Goal: Information Seeking & Learning: Learn about a topic

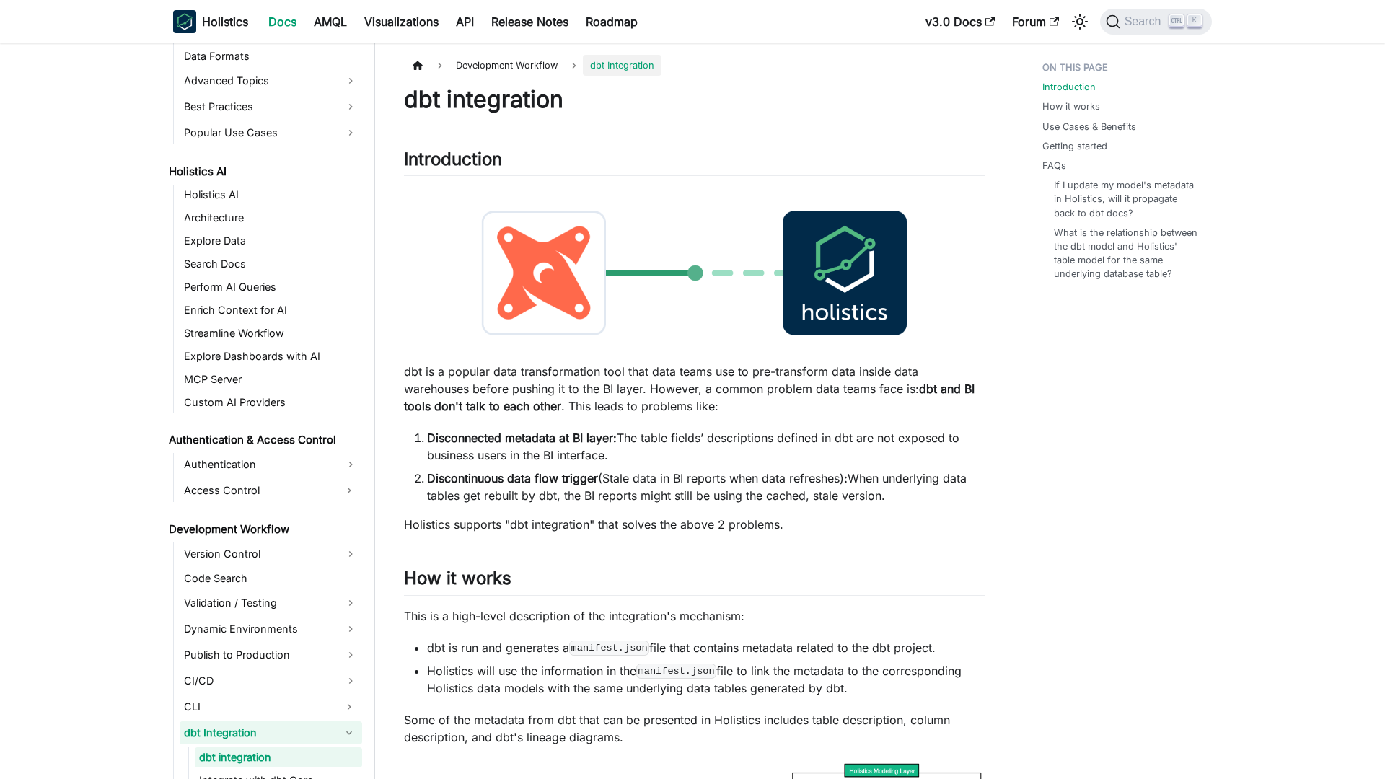
scroll to position [762, 0]
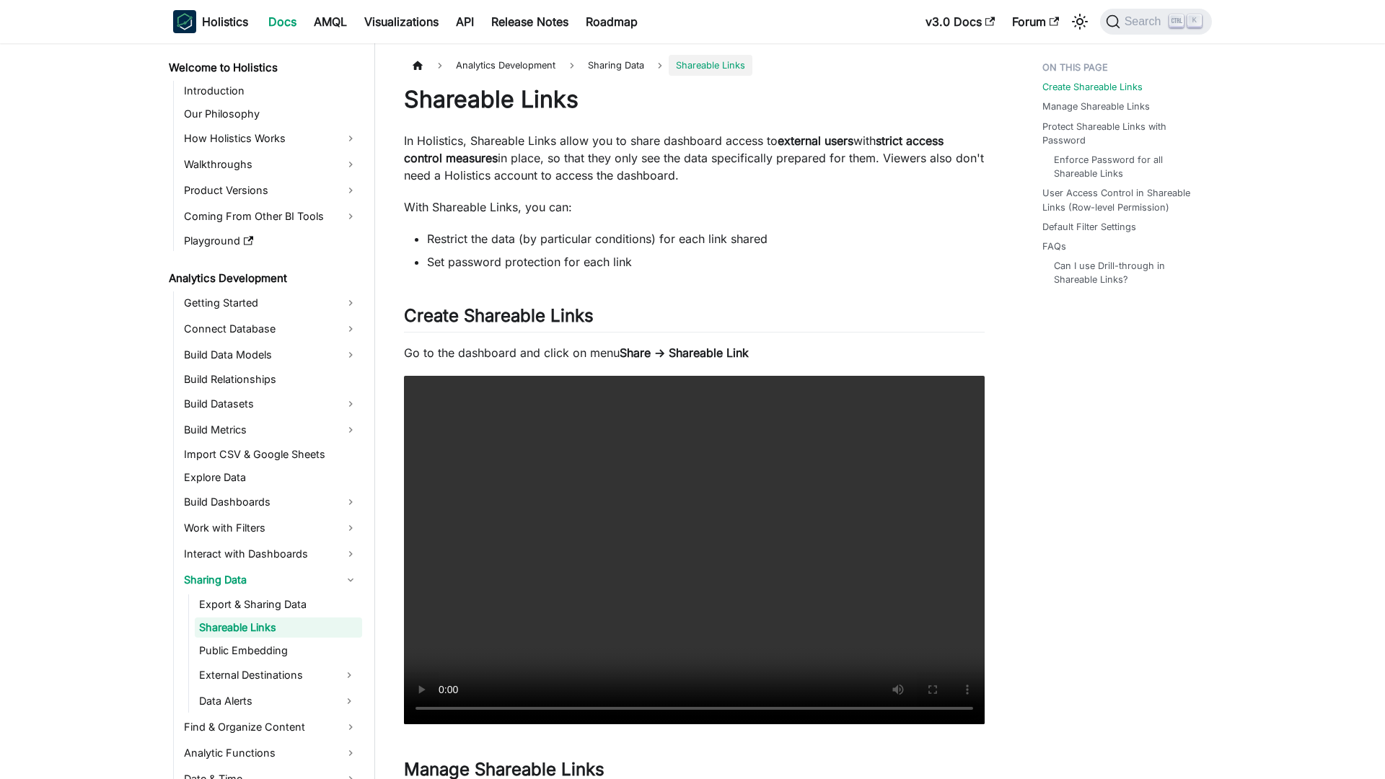
scroll to position [6, 0]
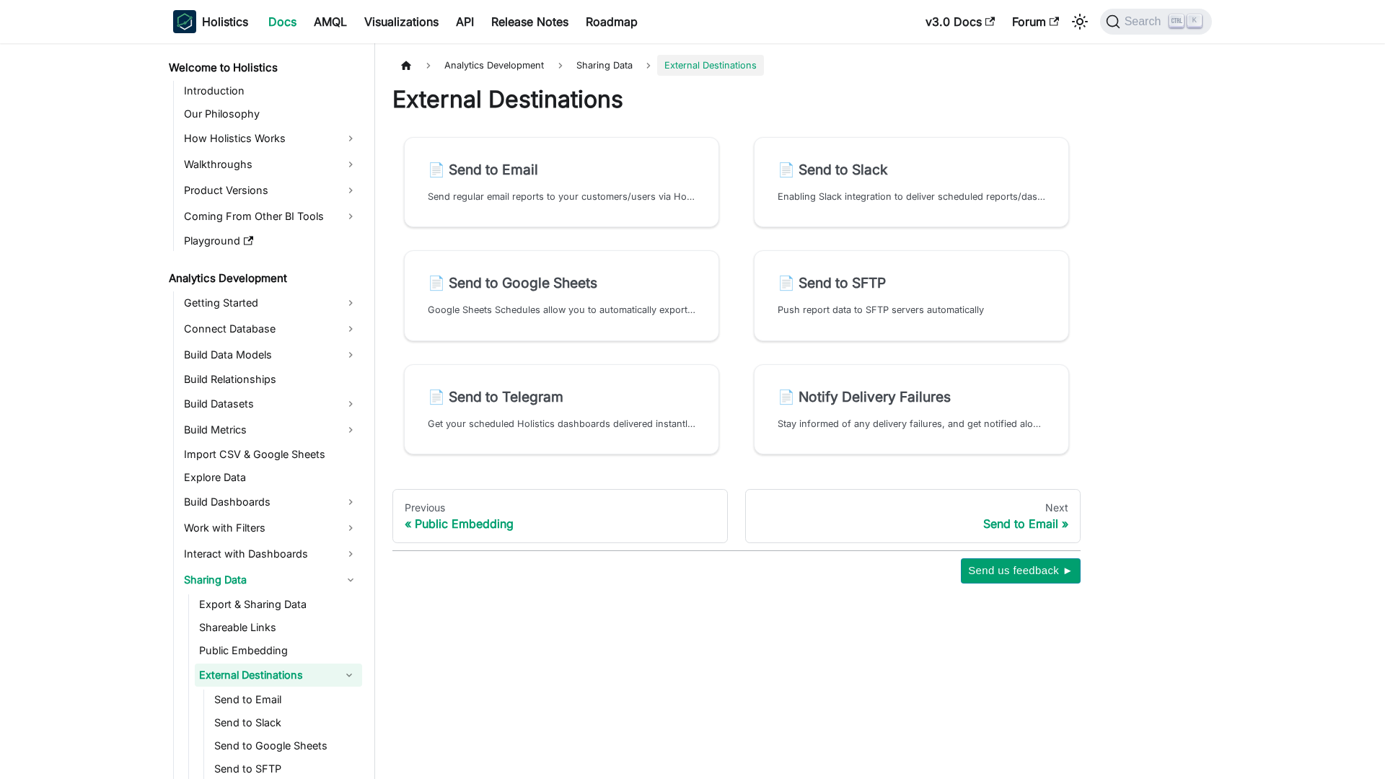
scroll to position [55, 0]
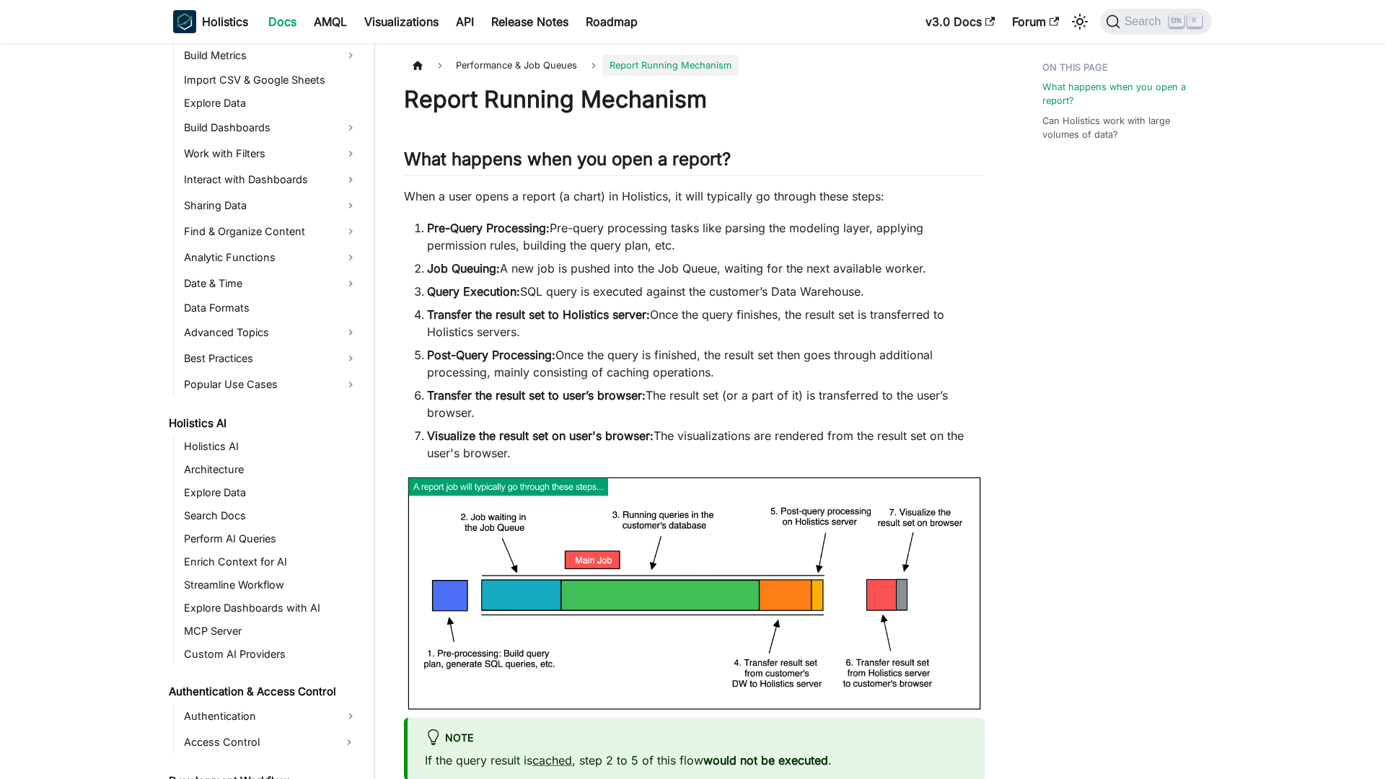
scroll to position [825, 0]
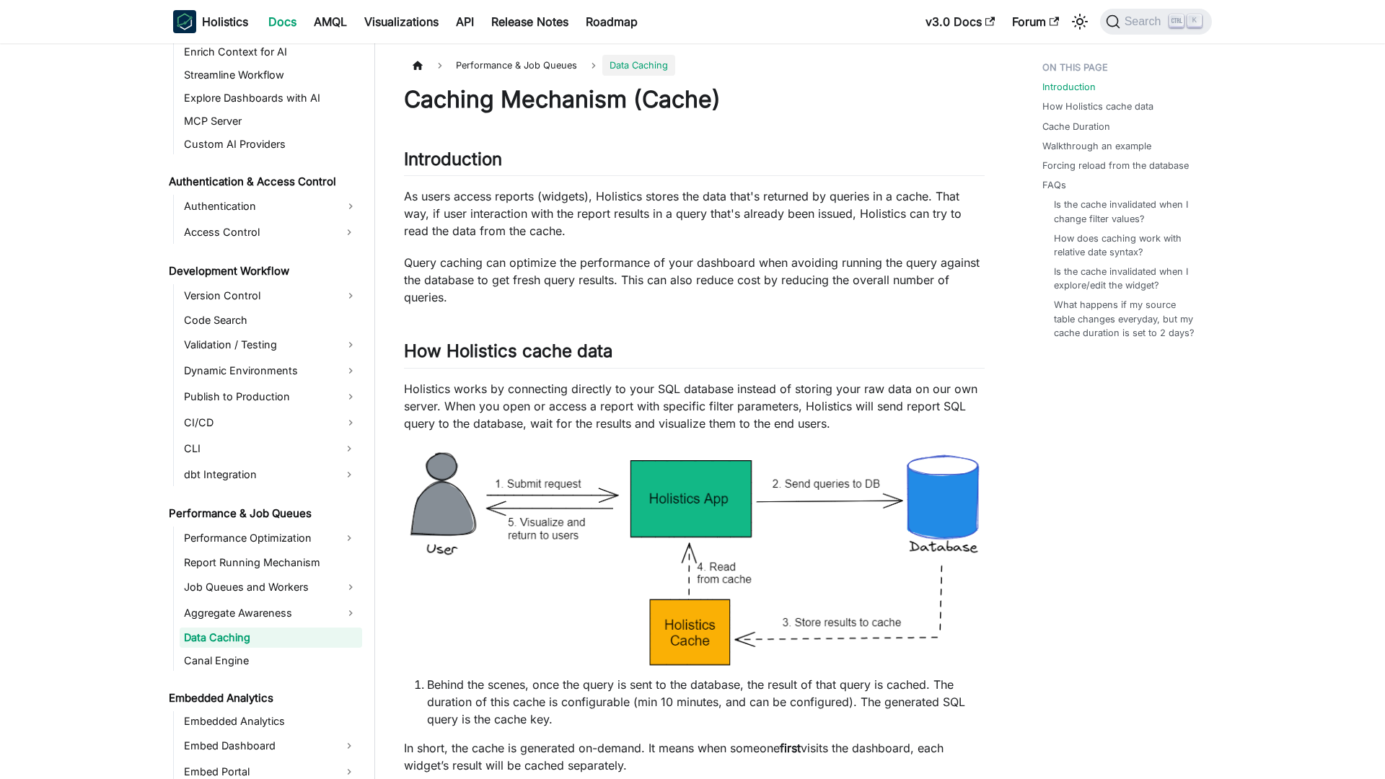
scroll to position [900, 0]
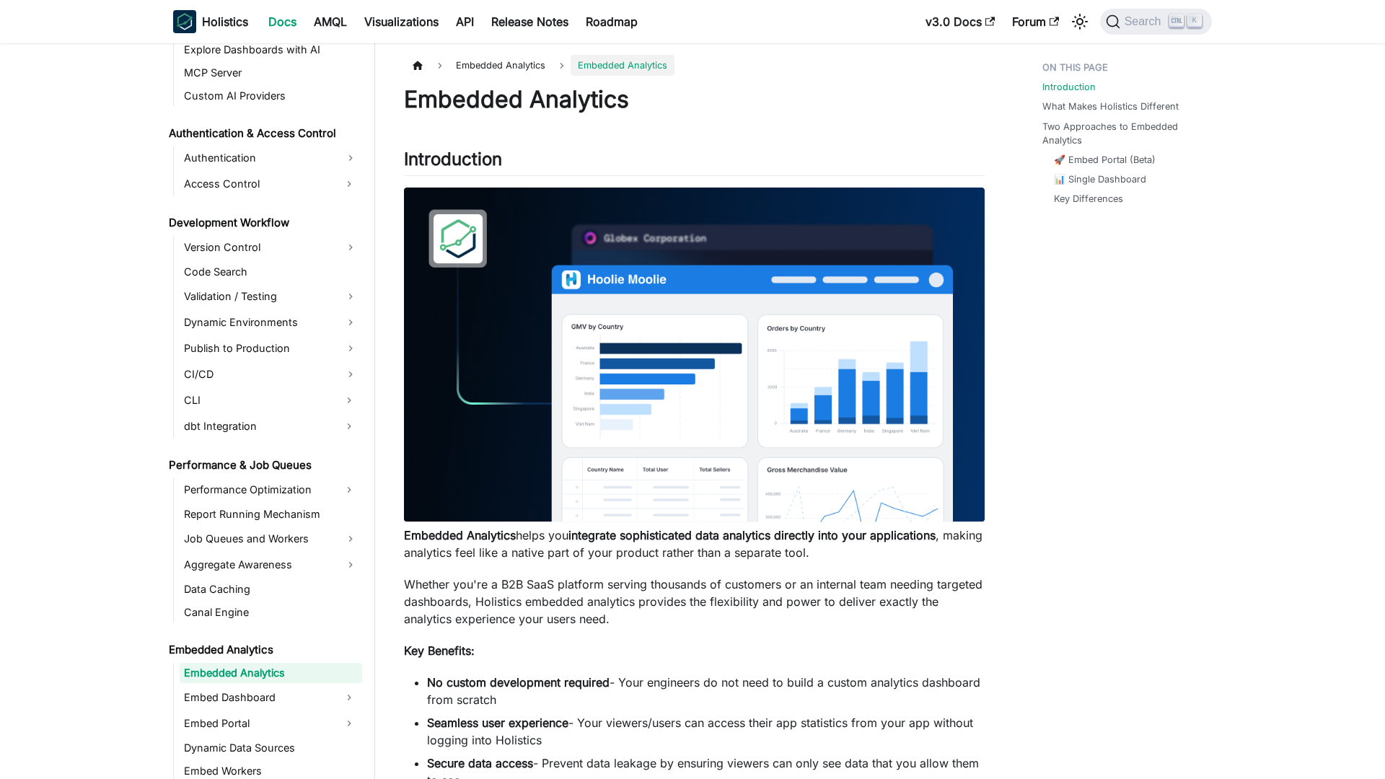
scroll to position [984, 0]
